Goal: Transaction & Acquisition: Purchase product/service

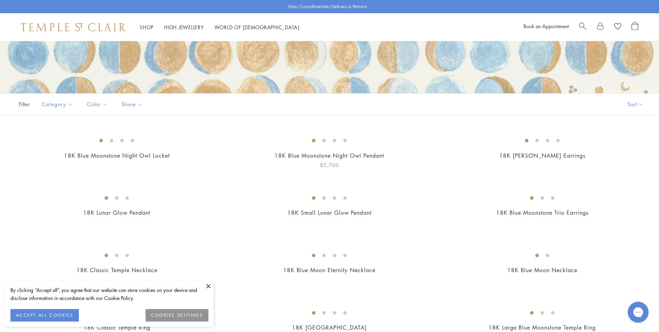
scroll to position [278, 0]
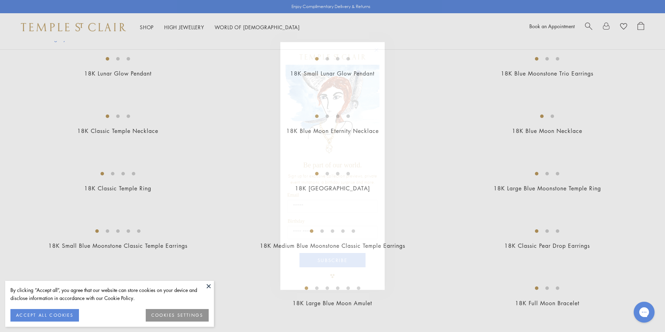
click at [378, 50] on circle "Close dialog" at bounding box center [376, 50] width 8 height 8
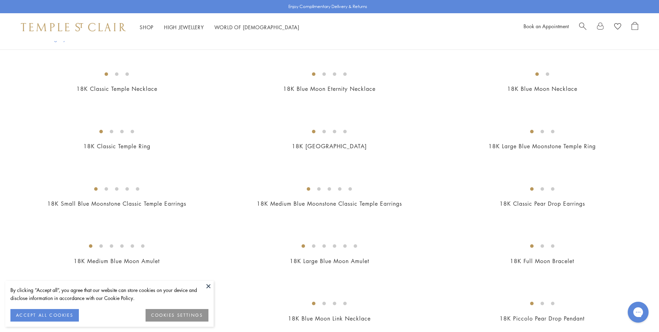
scroll to position [313, 0]
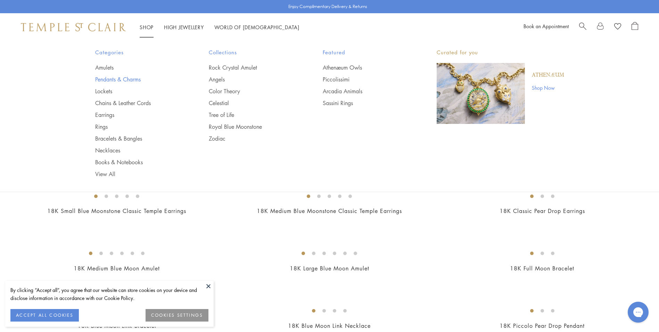
click at [114, 79] on link "Pendants & Charms" at bounding box center [138, 79] width 86 height 8
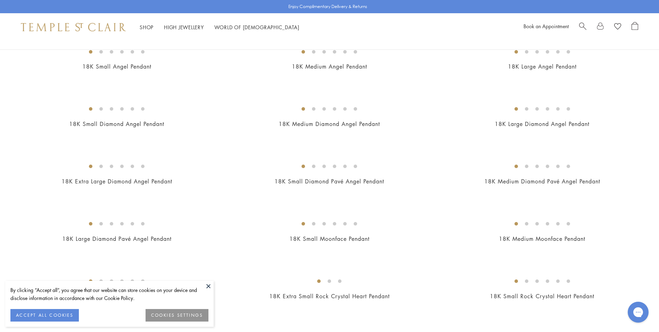
scroll to position [348, 0]
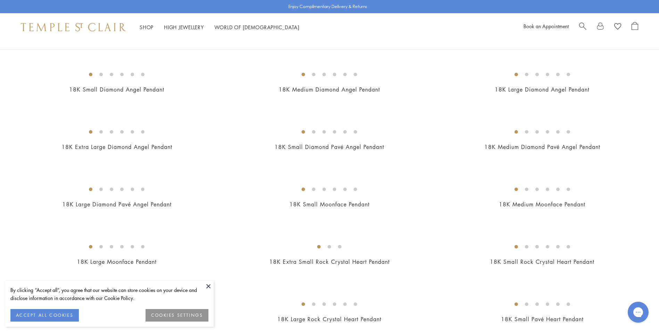
click at [207, 287] on button at bounding box center [208, 285] width 10 height 10
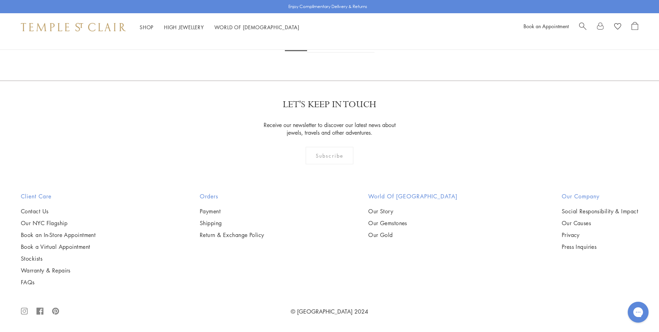
scroll to position [5249, 0]
click at [320, 52] on link "2" at bounding box center [318, 42] width 23 height 19
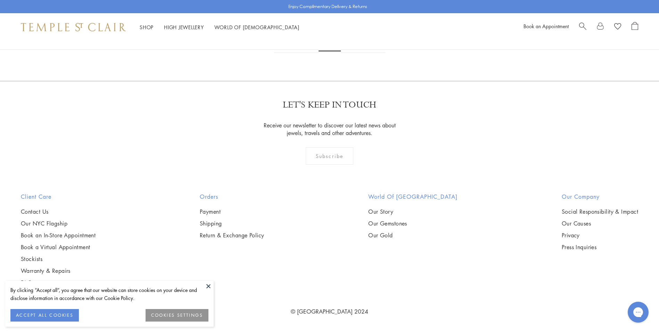
scroll to position [2781, 0]
click at [209, 286] on button at bounding box center [208, 285] width 10 height 10
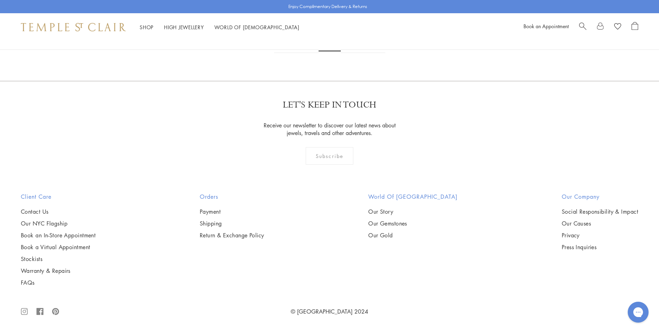
scroll to position [4206, 0]
click at [0, 0] on img at bounding box center [0, 0] width 0 height 0
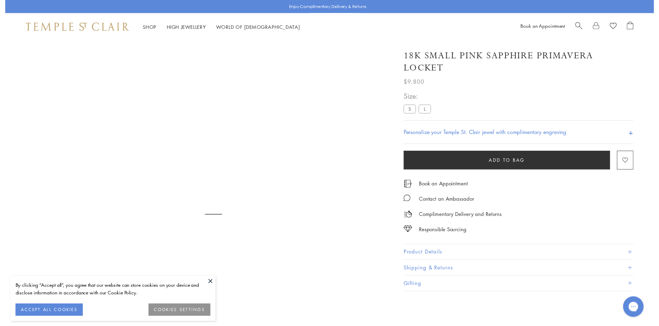
scroll to position [41, 0]
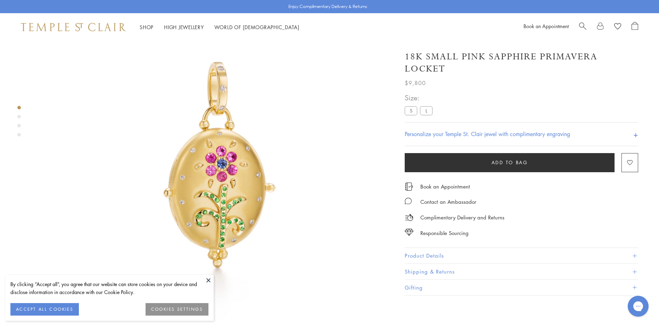
click at [20, 115] on div "Product gallery navigation" at bounding box center [18, 116] width 3 height 3
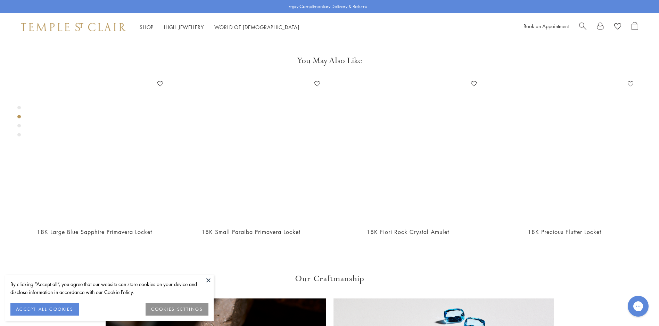
scroll to position [367, 0]
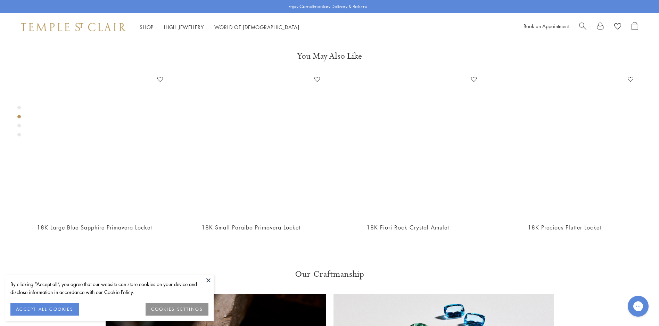
click at [19, 126] on div "Product gallery navigation" at bounding box center [18, 125] width 3 height 3
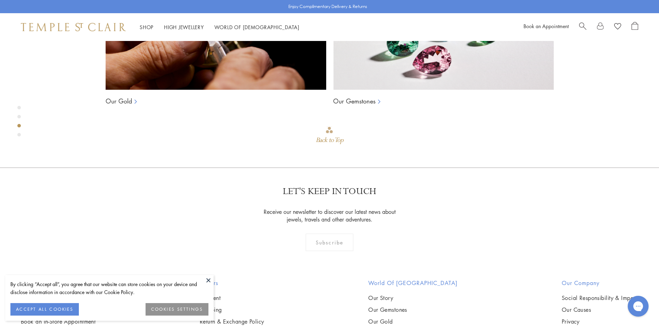
scroll to position [720, 0]
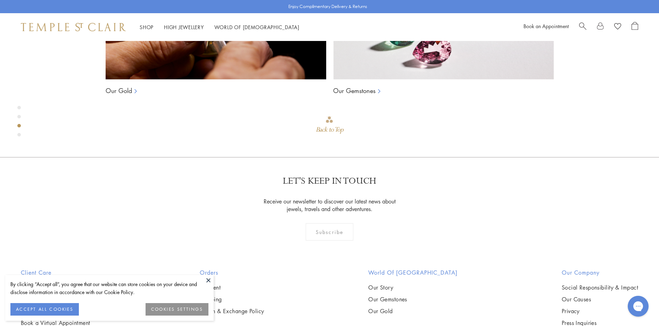
click at [19, 137] on div "Product gallery navigation" at bounding box center [18, 123] width 3 height 38
click at [18, 136] on div "Product gallery navigation" at bounding box center [18, 134] width 3 height 3
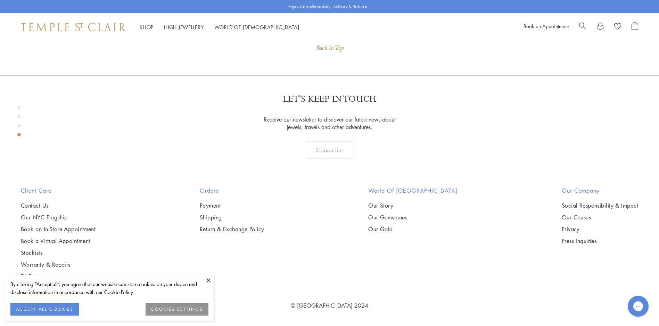
scroll to position [1074, 0]
